Goal: Task Accomplishment & Management: Use online tool/utility

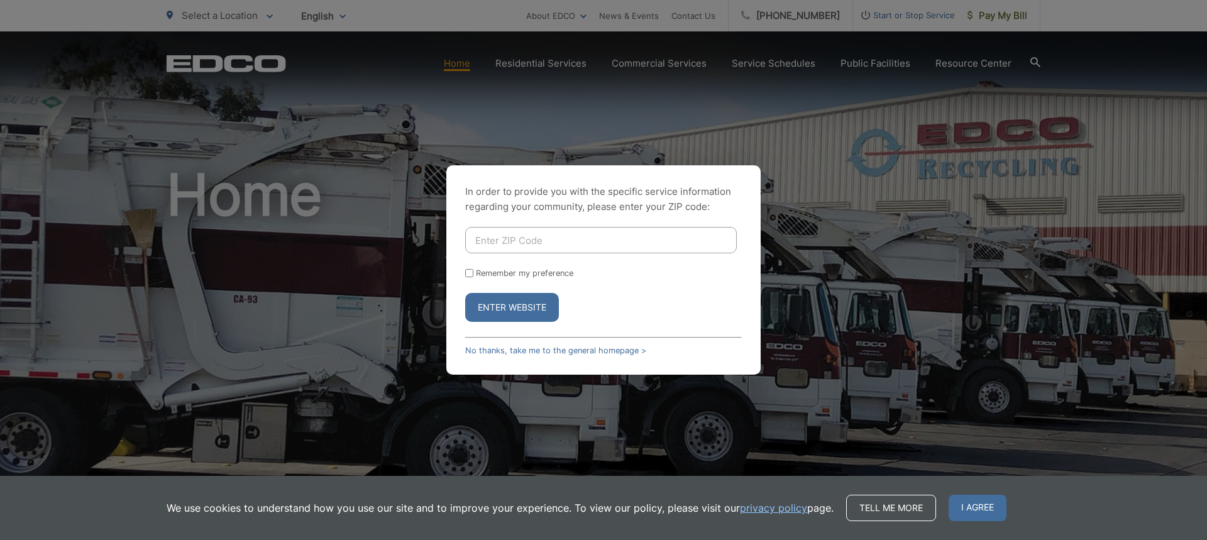
click at [531, 243] on input "Enter ZIP Code" at bounding box center [601, 240] width 272 height 26
type input "92020"
click at [465, 293] on button "Enter Website" at bounding box center [512, 307] width 94 height 29
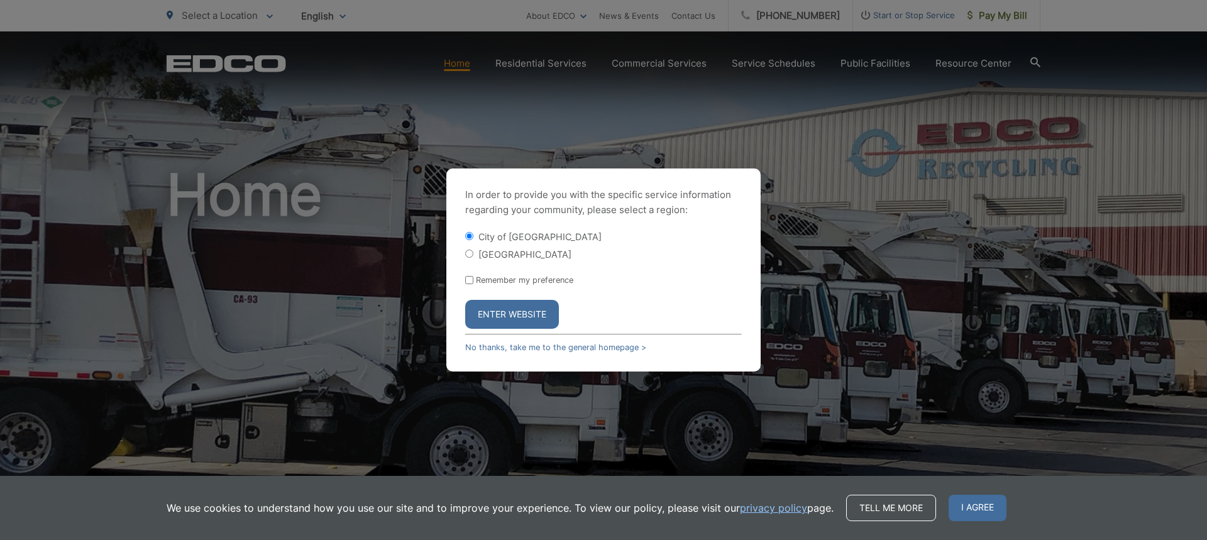
click at [507, 327] on button "Enter Website" at bounding box center [512, 314] width 94 height 29
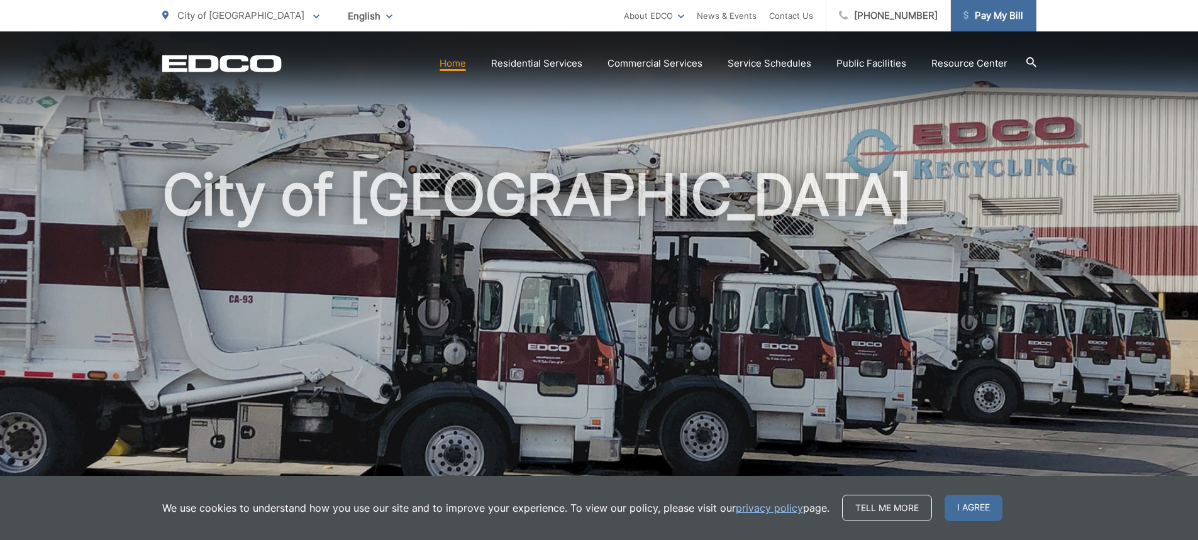
click at [1005, 6] on link "Pay My Bill" at bounding box center [994, 15] width 86 height 31
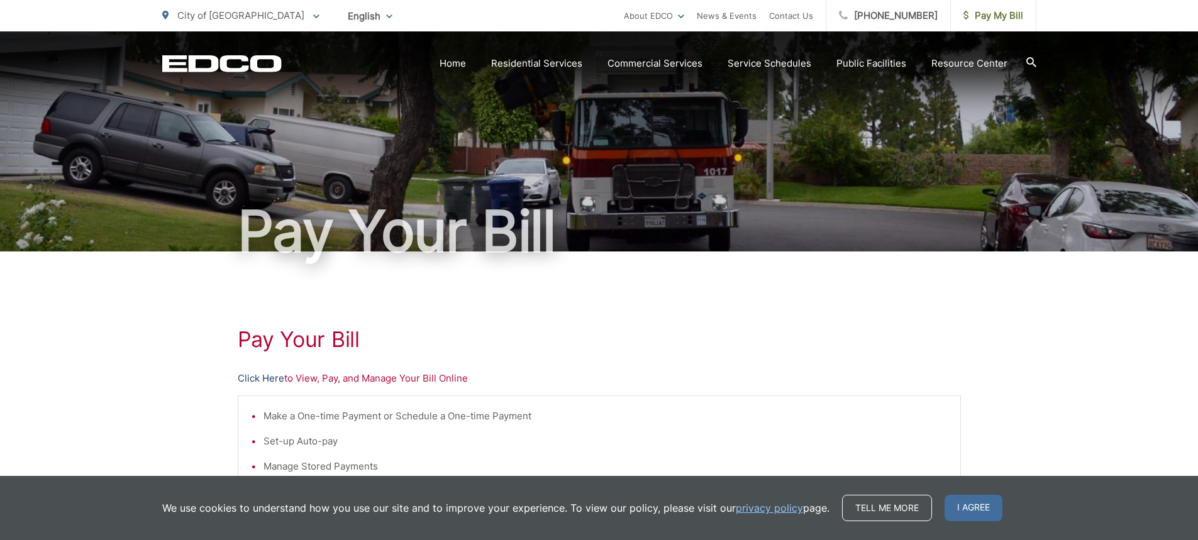
click at [260, 376] on link "Click Here" at bounding box center [261, 378] width 47 height 15
